Goal: Information Seeking & Learning: Learn about a topic

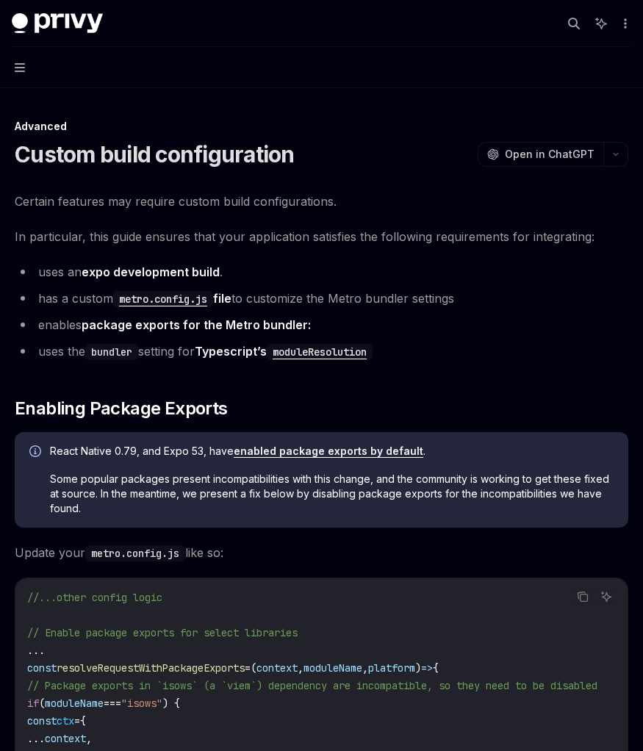
click at [218, 121] on div "Advanced" at bounding box center [321, 126] width 613 height 15
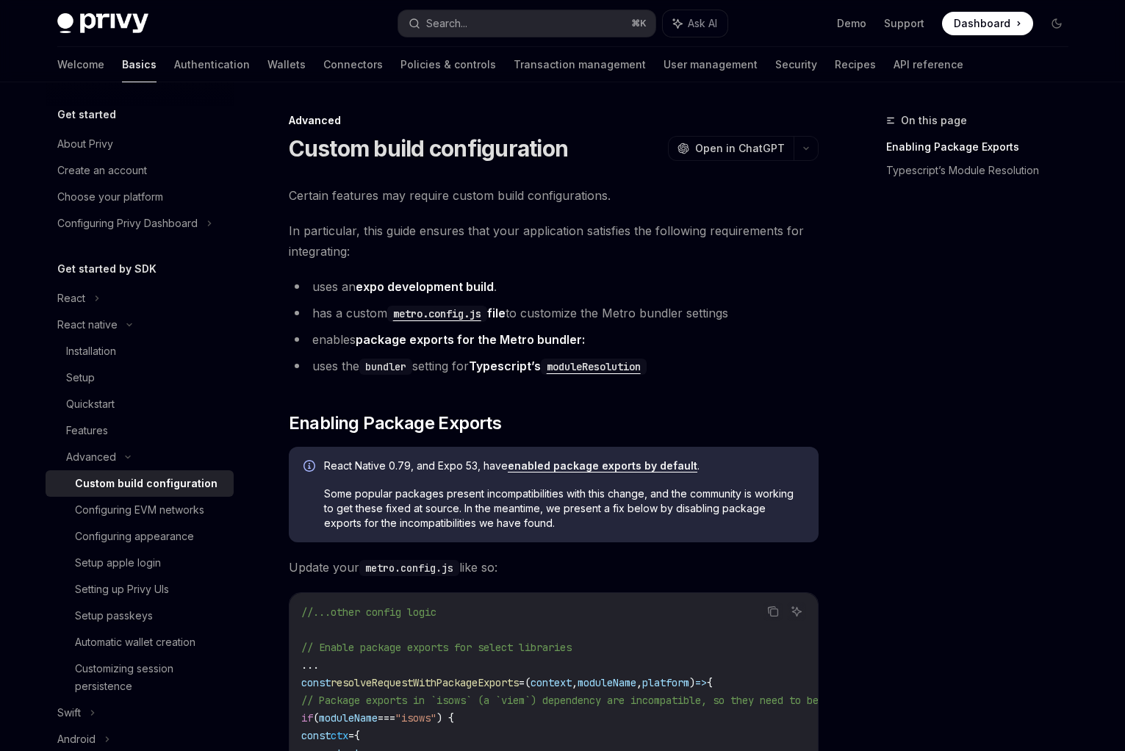
click at [642, 199] on span "Certain features may require custom build configurations." at bounding box center [554, 195] width 530 height 21
click at [561, 126] on div "Advanced" at bounding box center [554, 120] width 530 height 15
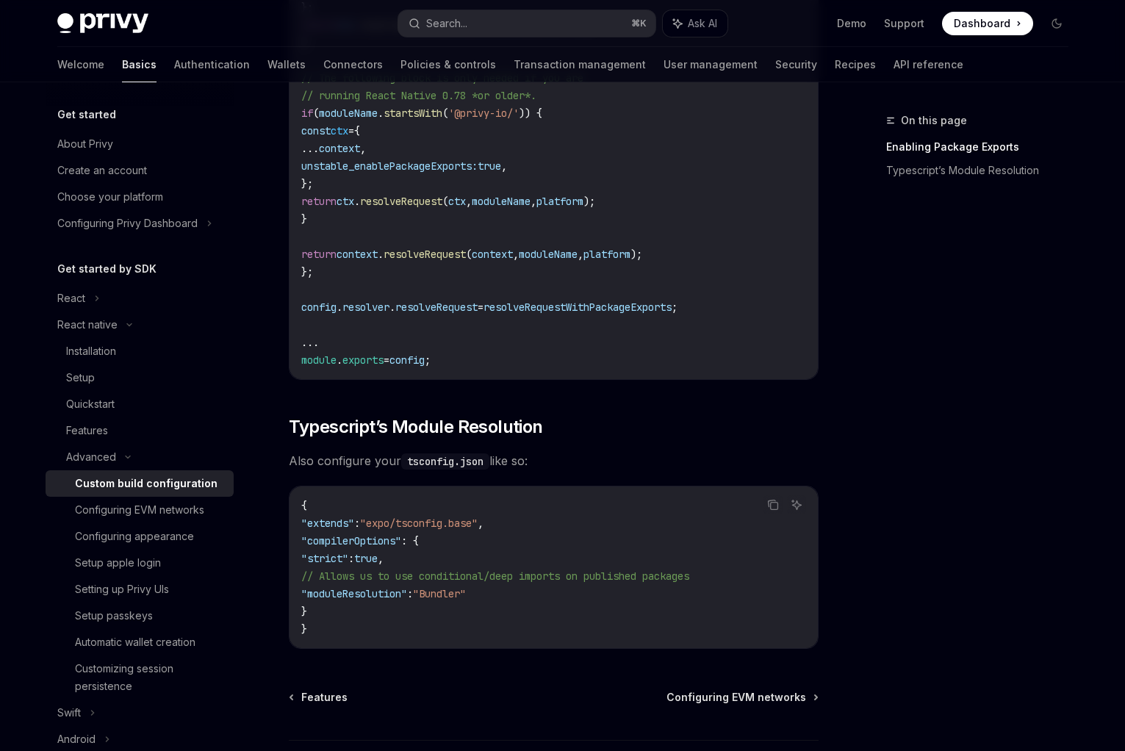
scroll to position [1219, 0]
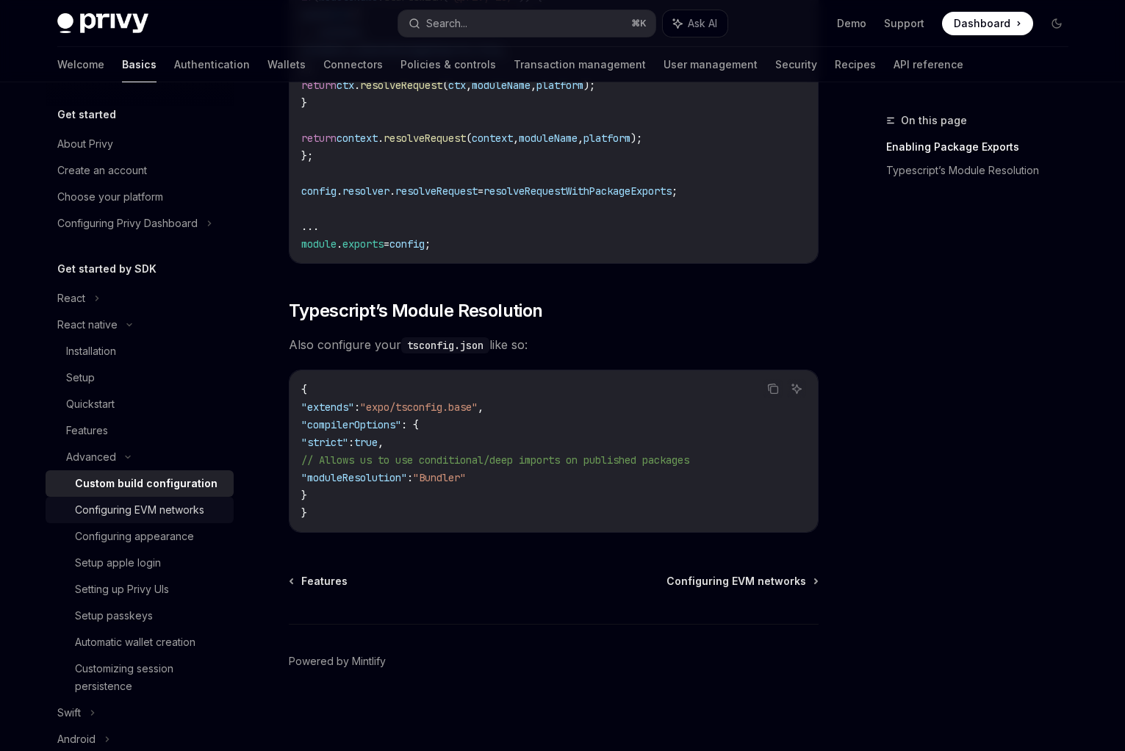
click at [153, 509] on div "Configuring EVM networks" at bounding box center [139, 510] width 129 height 18
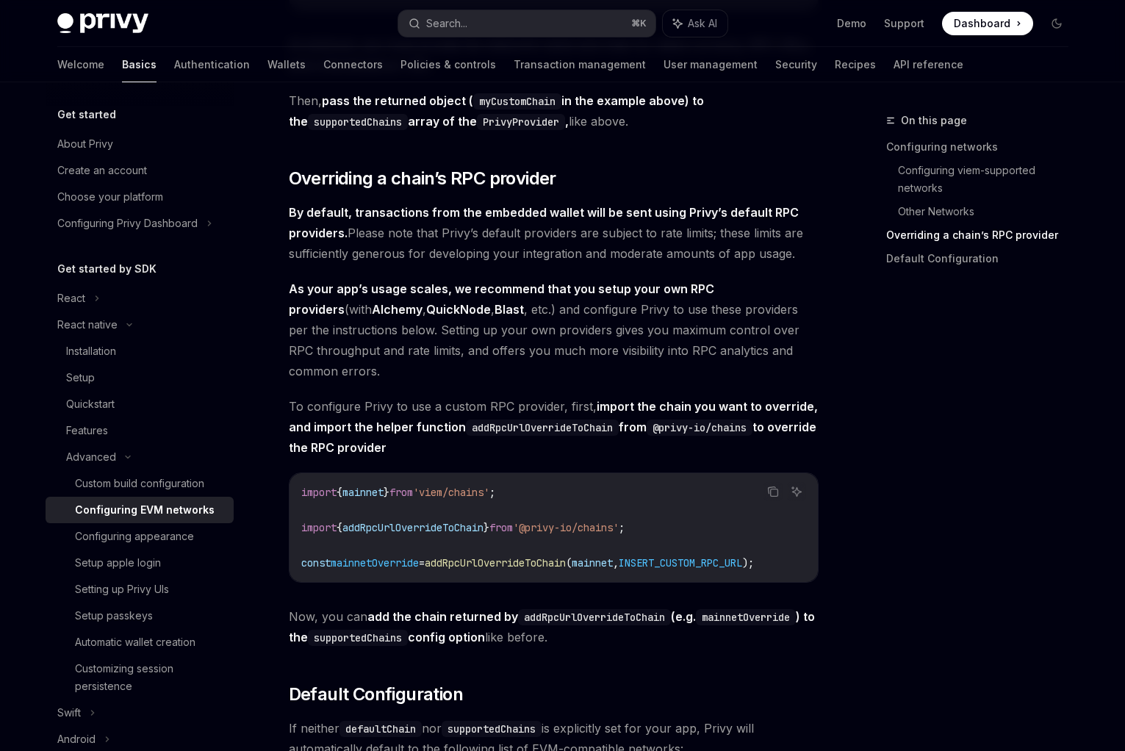
scroll to position [1894, 0]
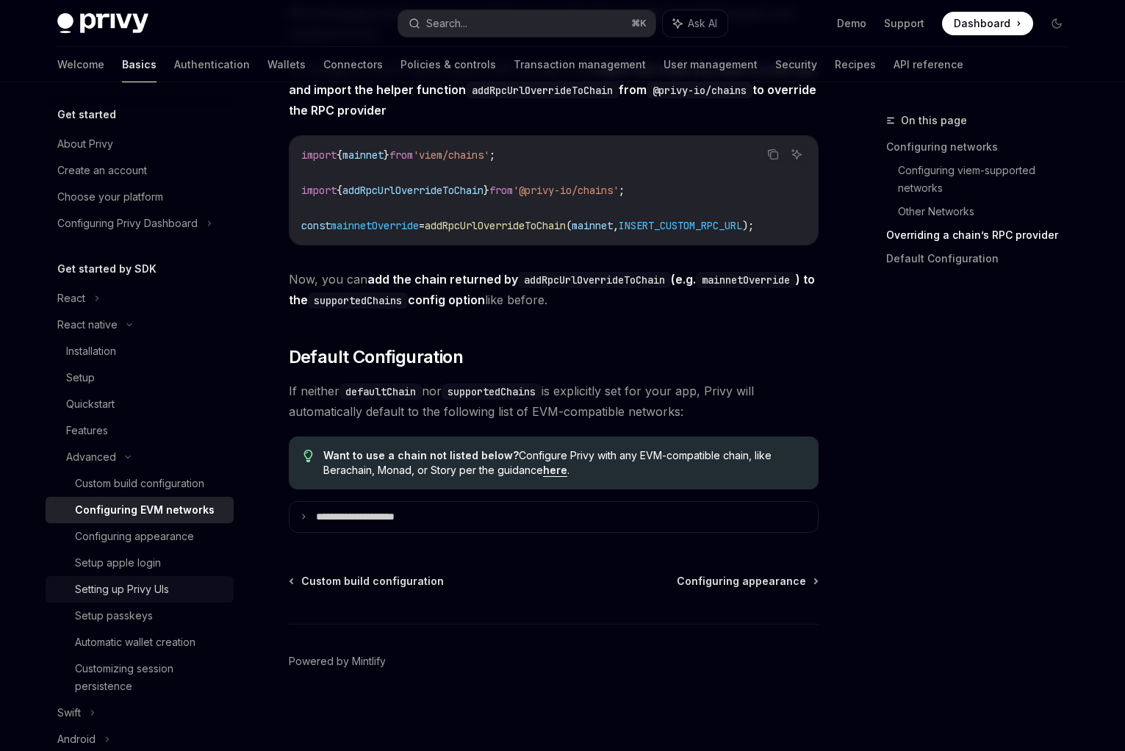
click at [143, 596] on div "Setting up Privy UIs" at bounding box center [122, 589] width 94 height 18
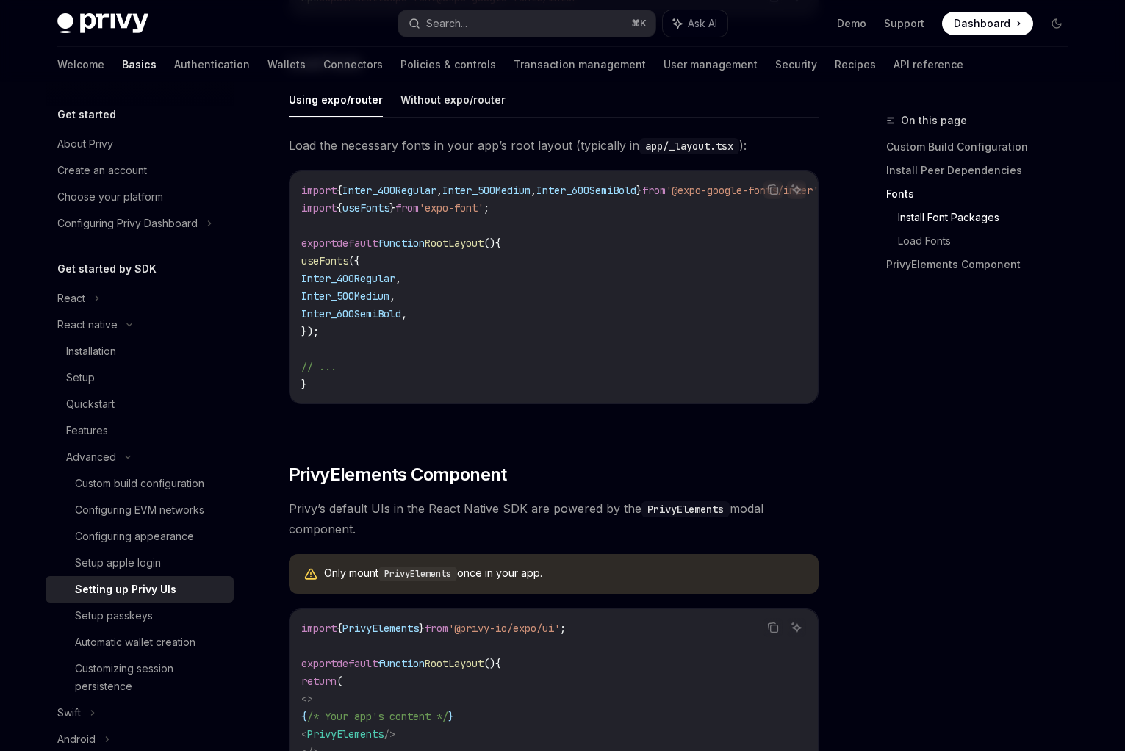
scroll to position [982, 0]
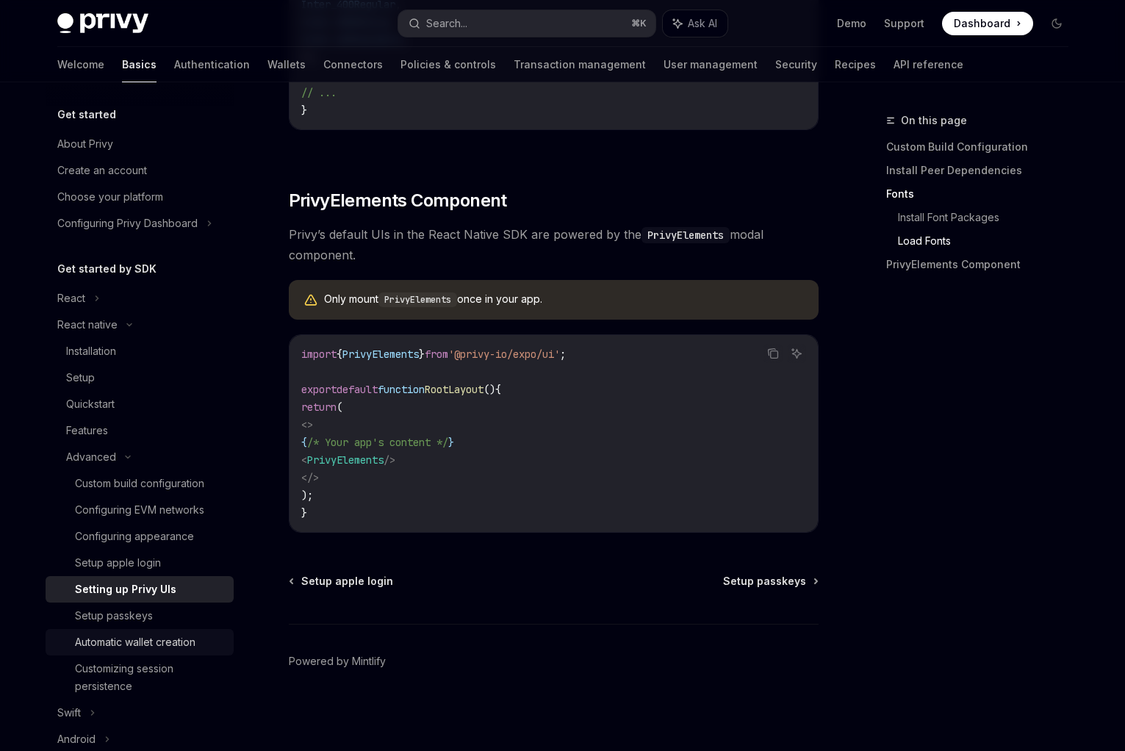
click at [132, 635] on div "Automatic wallet creation" at bounding box center [135, 642] width 120 height 18
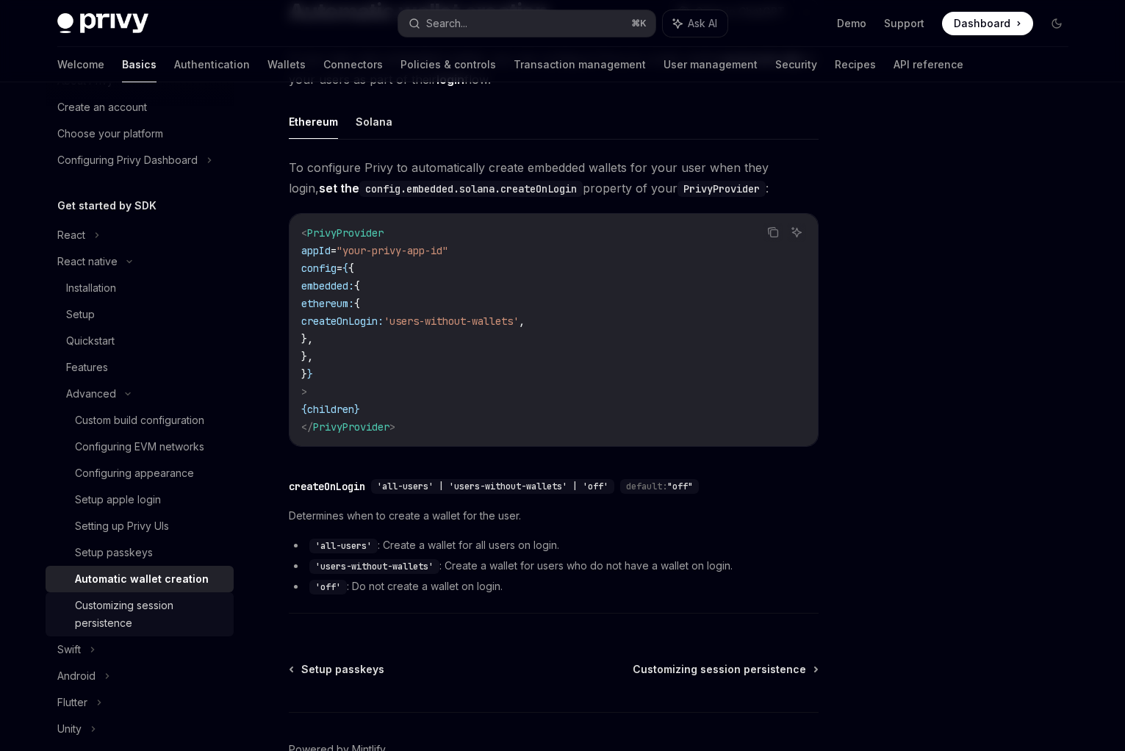
scroll to position [72, 0]
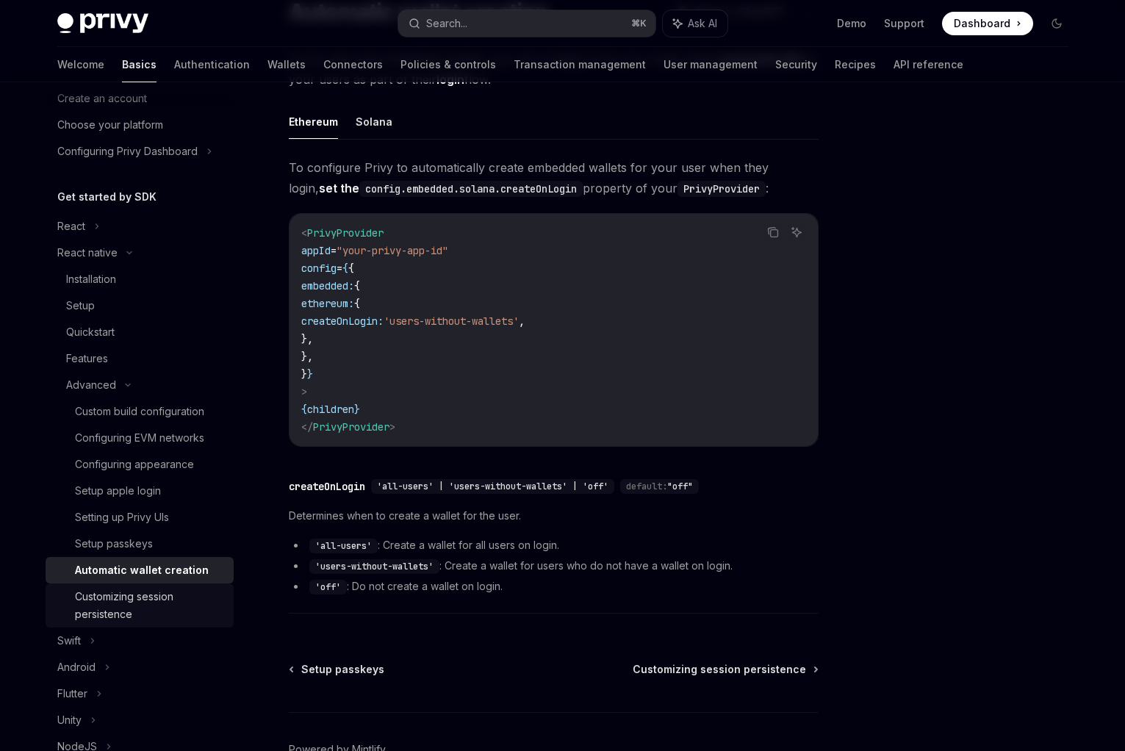
click at [134, 585] on link "Customizing session persistence" at bounding box center [140, 605] width 188 height 44
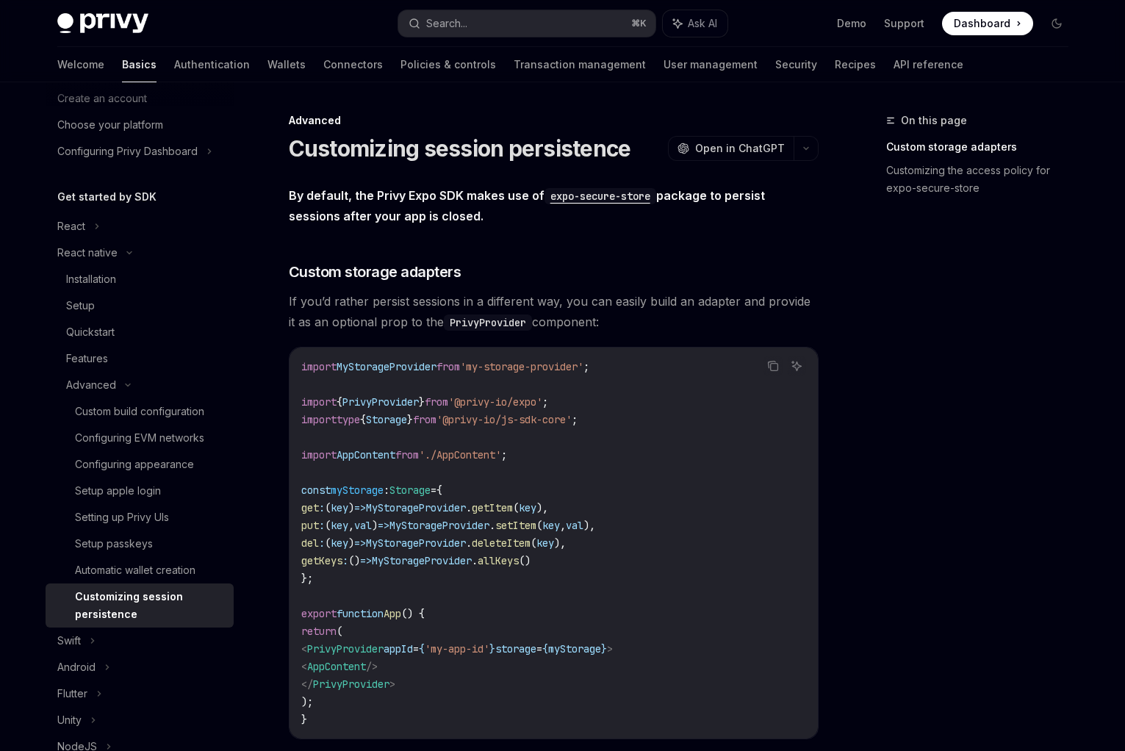
type textarea "*"
click at [632, 267] on h3 "​ Custom storage adapters" at bounding box center [554, 271] width 530 height 21
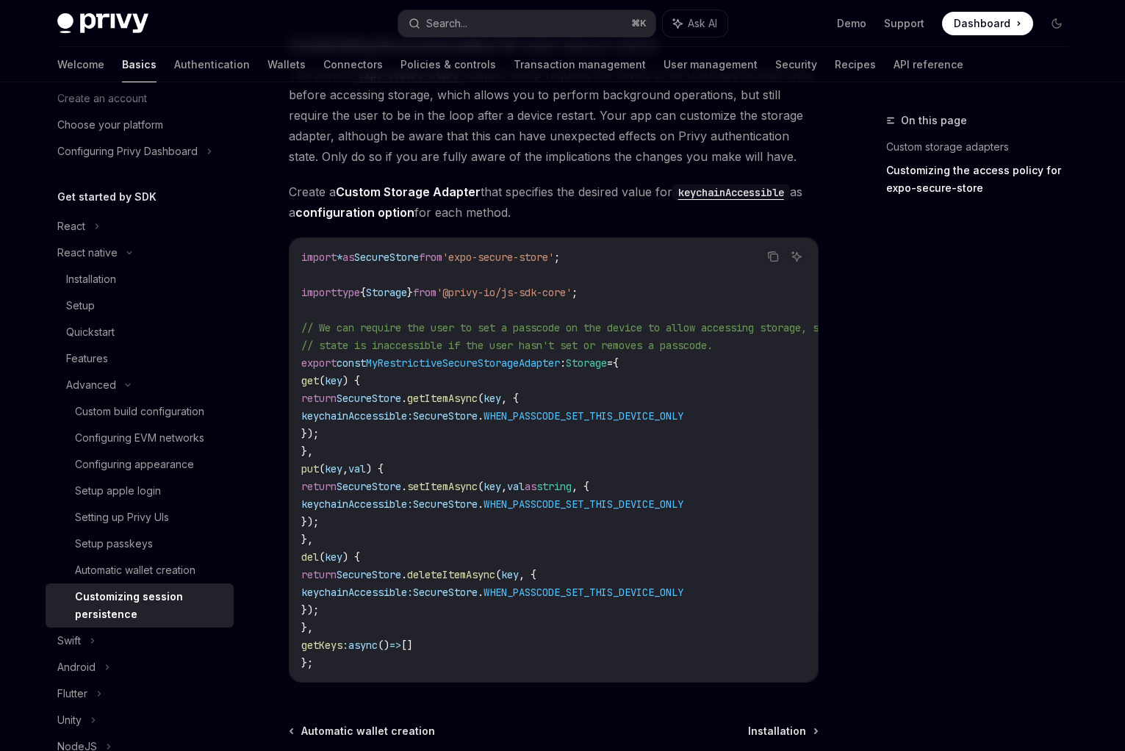
scroll to position [854, 0]
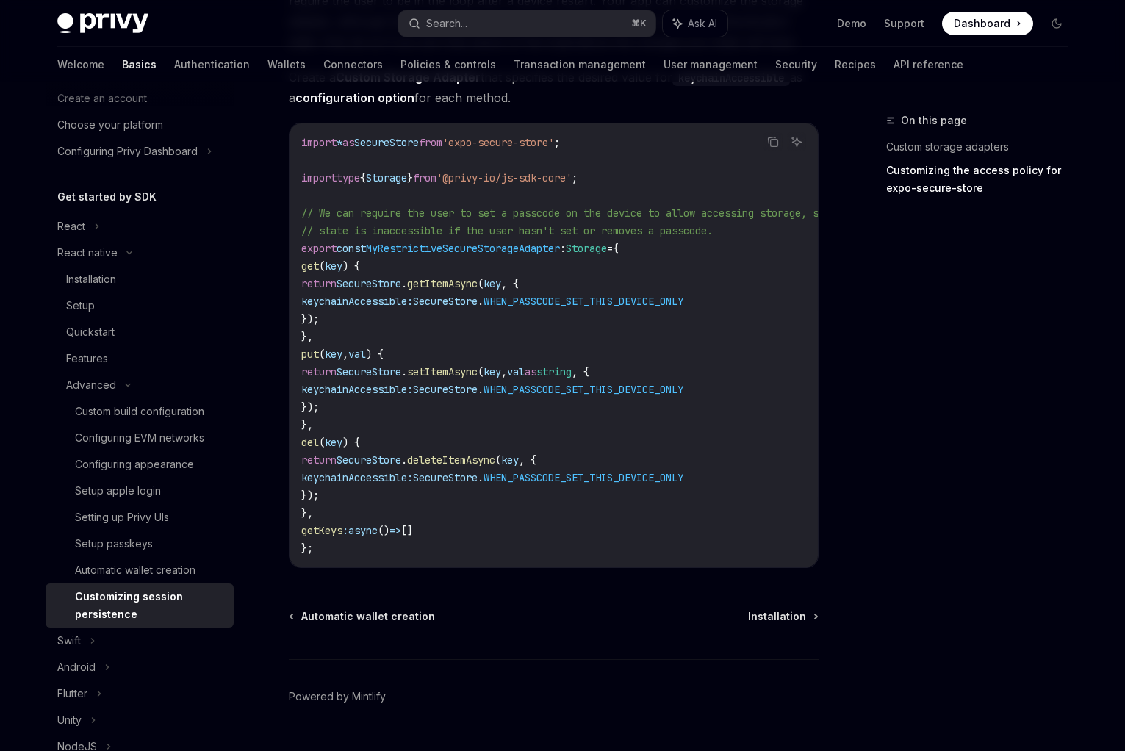
click at [642, 304] on div "On this page Custom storage adapters Customizing the access policy for expo-sec…" at bounding box center [967, 431] width 223 height 639
